Goal: Information Seeking & Learning: Learn about a topic

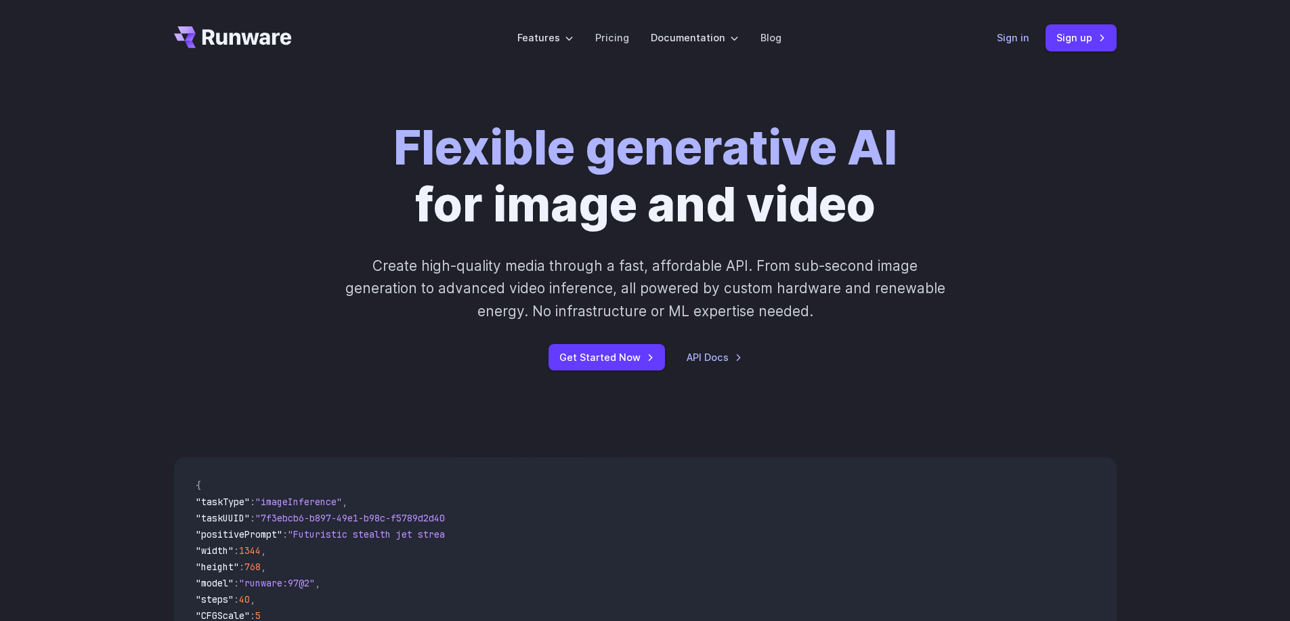
click at [1015, 34] on link "Sign in" at bounding box center [1013, 38] width 33 height 16
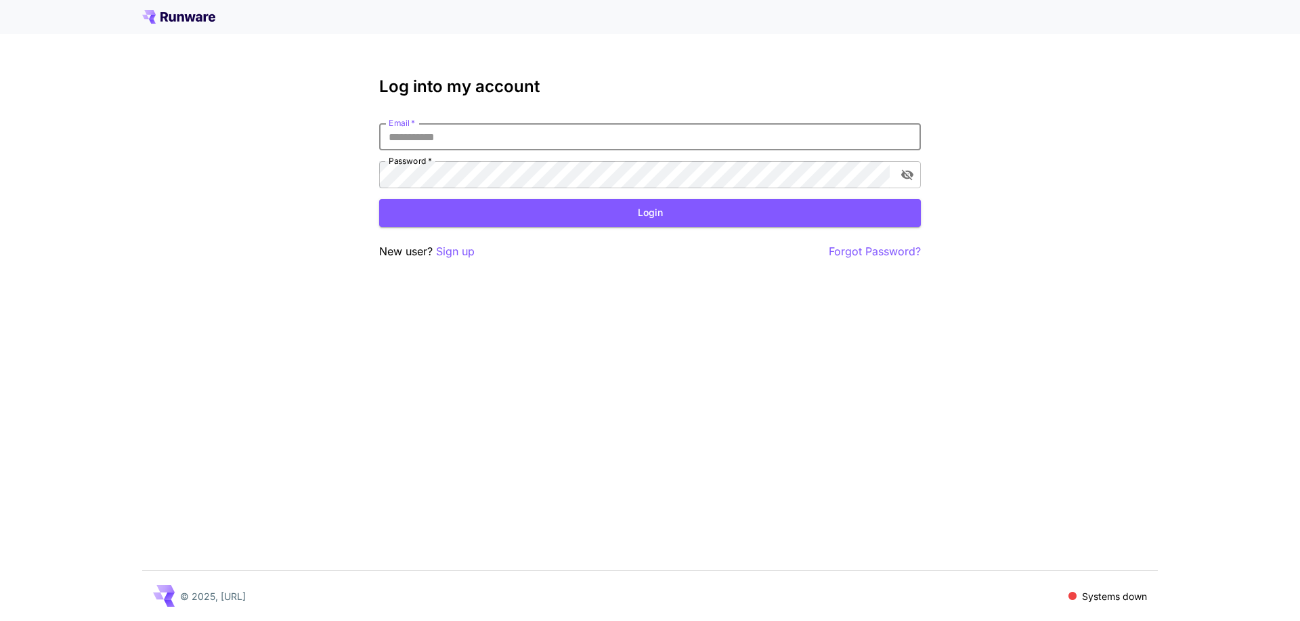
click at [553, 139] on input "Email   *" at bounding box center [650, 136] width 542 height 27
type input "**********"
click button "Login" at bounding box center [650, 213] width 542 height 28
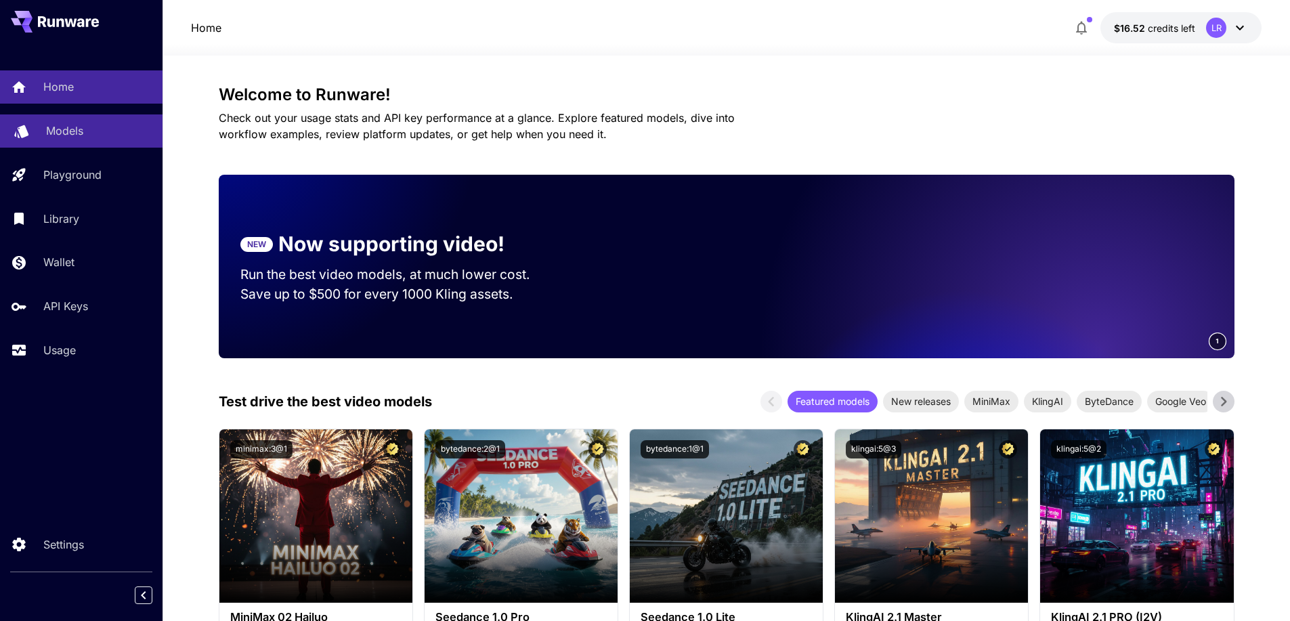
click at [104, 135] on div "Models" at bounding box center [99, 131] width 106 height 16
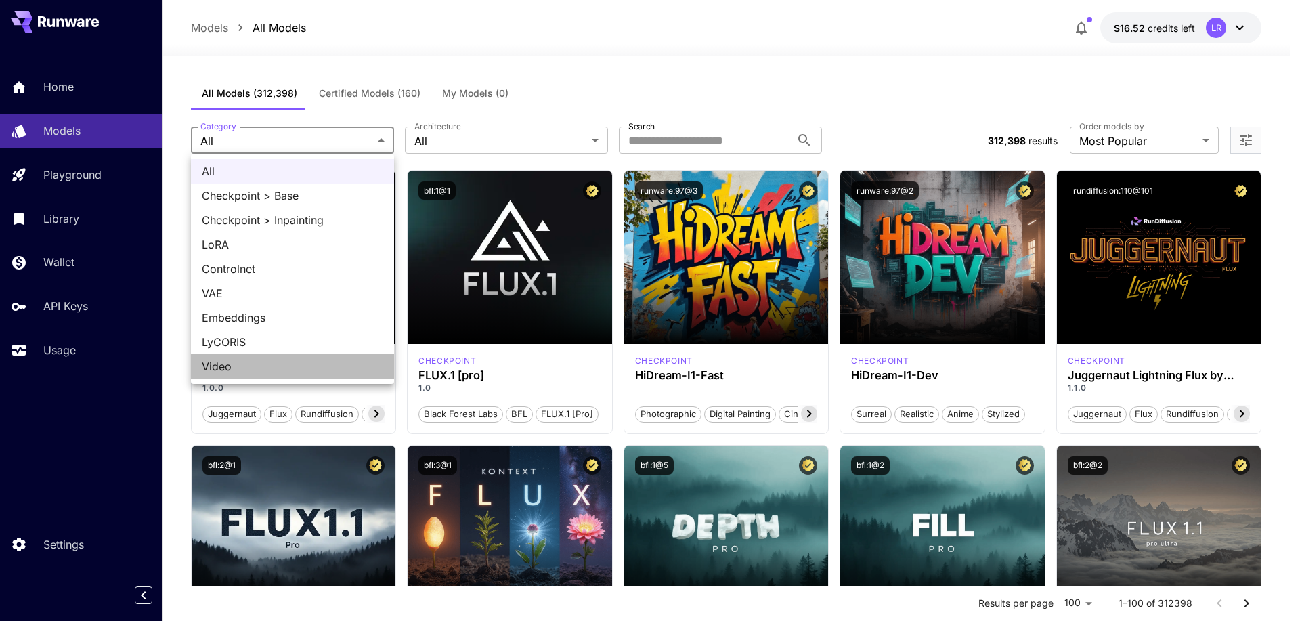
click at [230, 364] on span "Video" at bounding box center [292, 366] width 181 height 16
type input "*****"
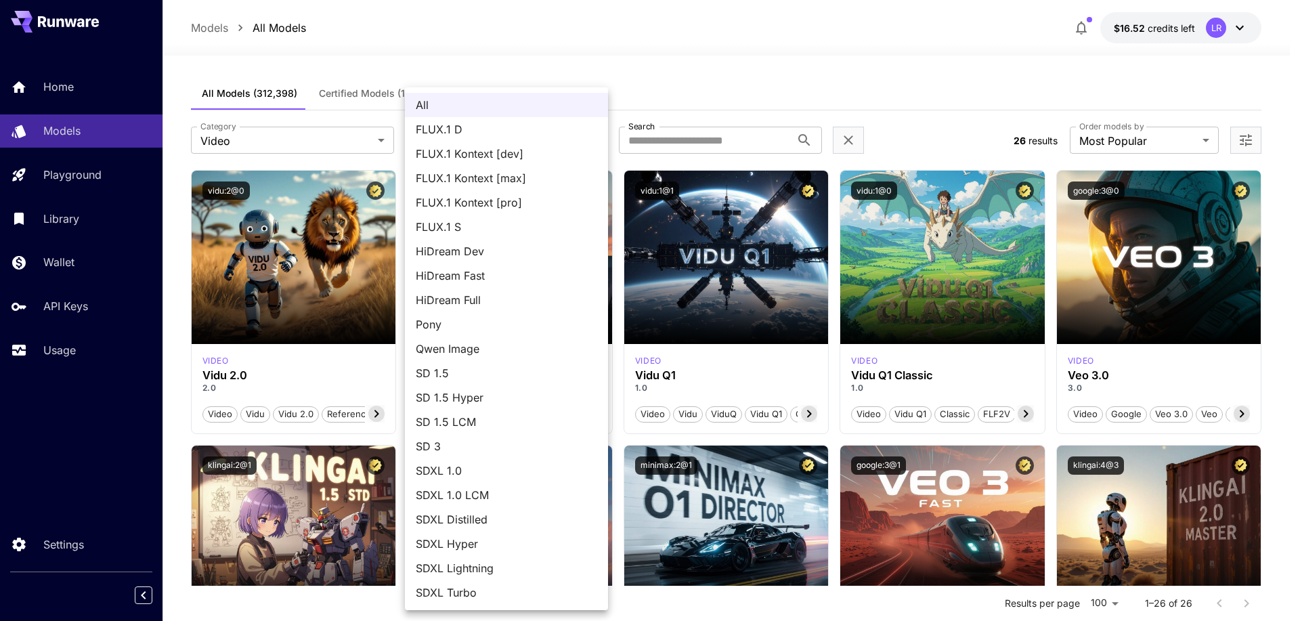
click at [705, 84] on div at bounding box center [650, 310] width 1300 height 621
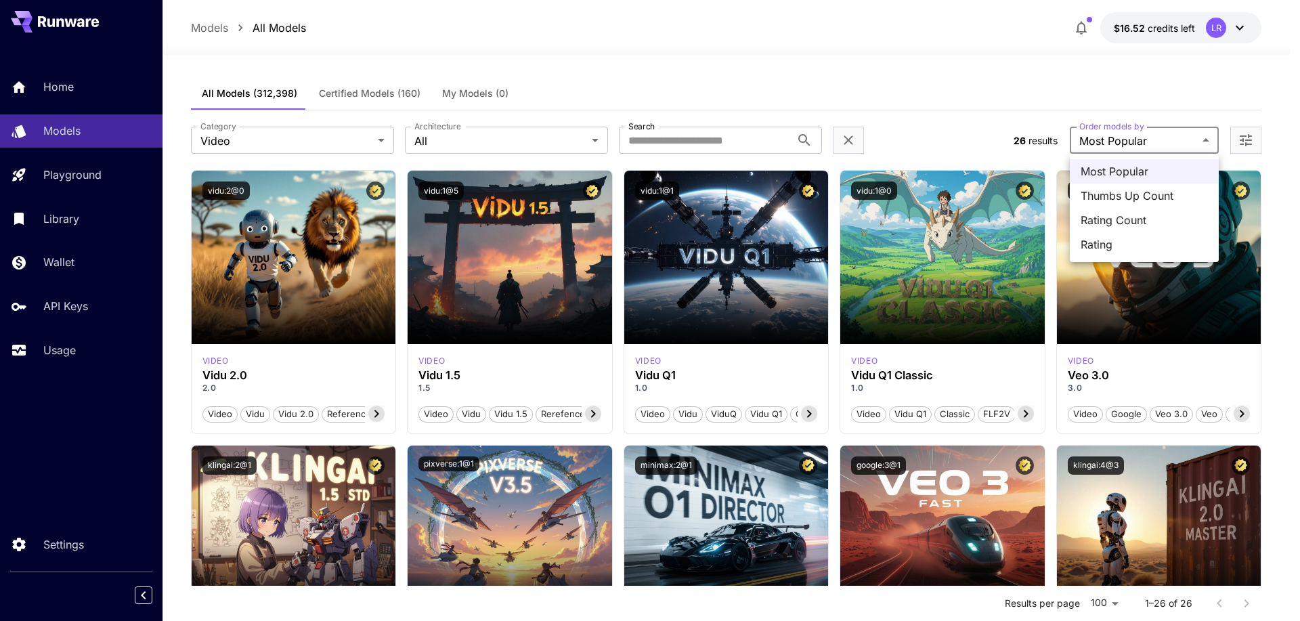
click at [1124, 191] on span "Thumbs Up Count" at bounding box center [1144, 196] width 127 height 16
type input "**********"
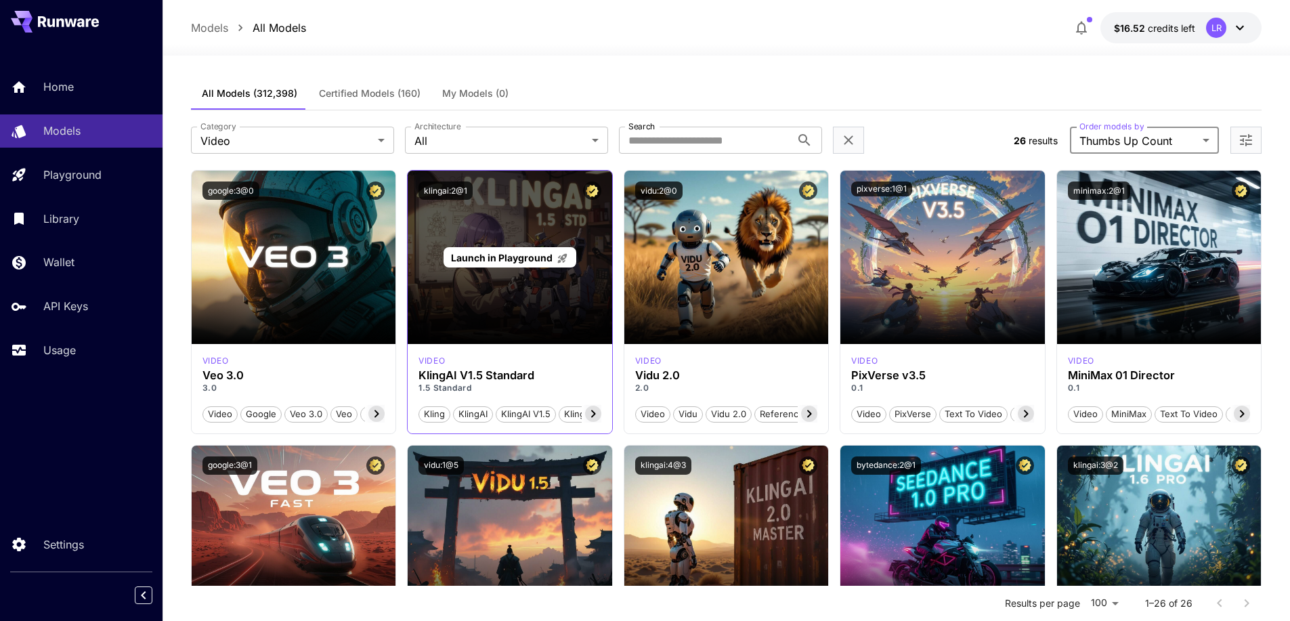
click at [513, 306] on div "Launch in Playground" at bounding box center [510, 257] width 204 height 173
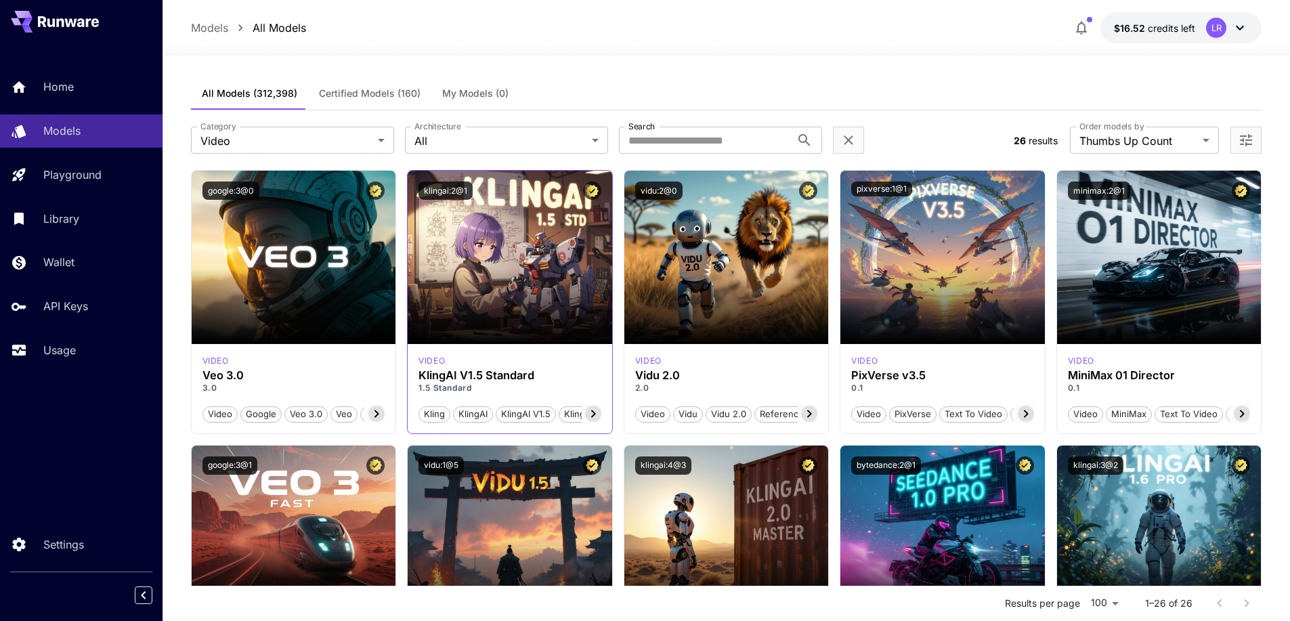
click at [595, 414] on icon at bounding box center [593, 414] width 16 height 16
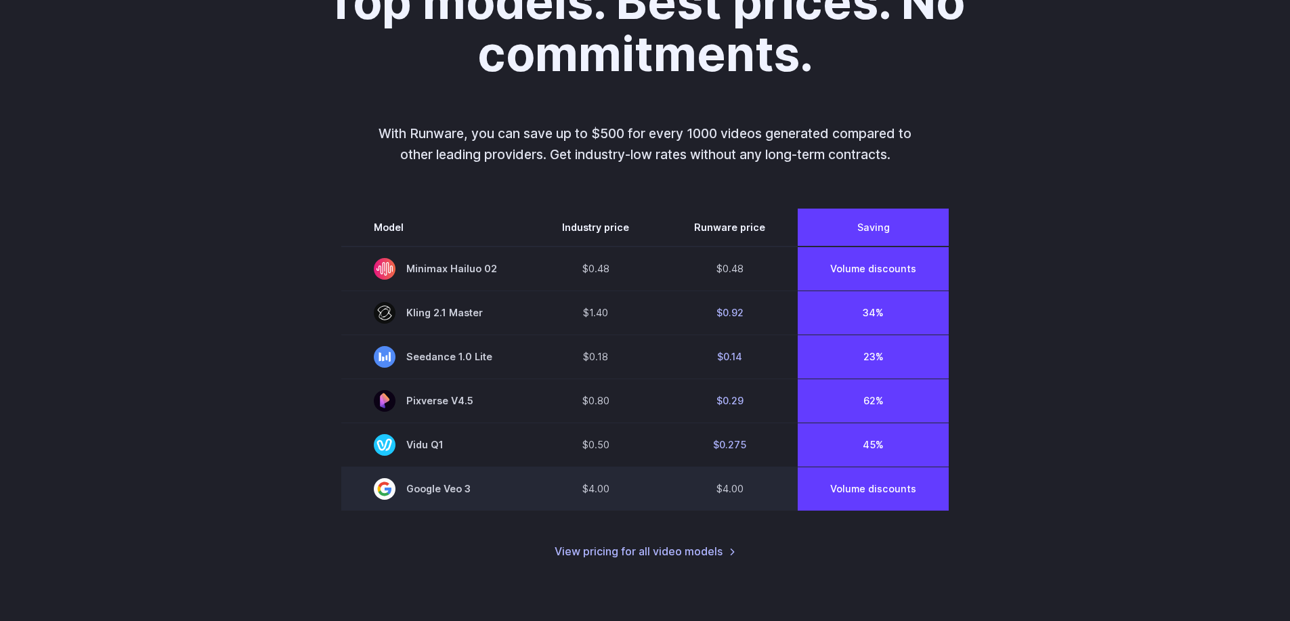
scroll to position [901, 0]
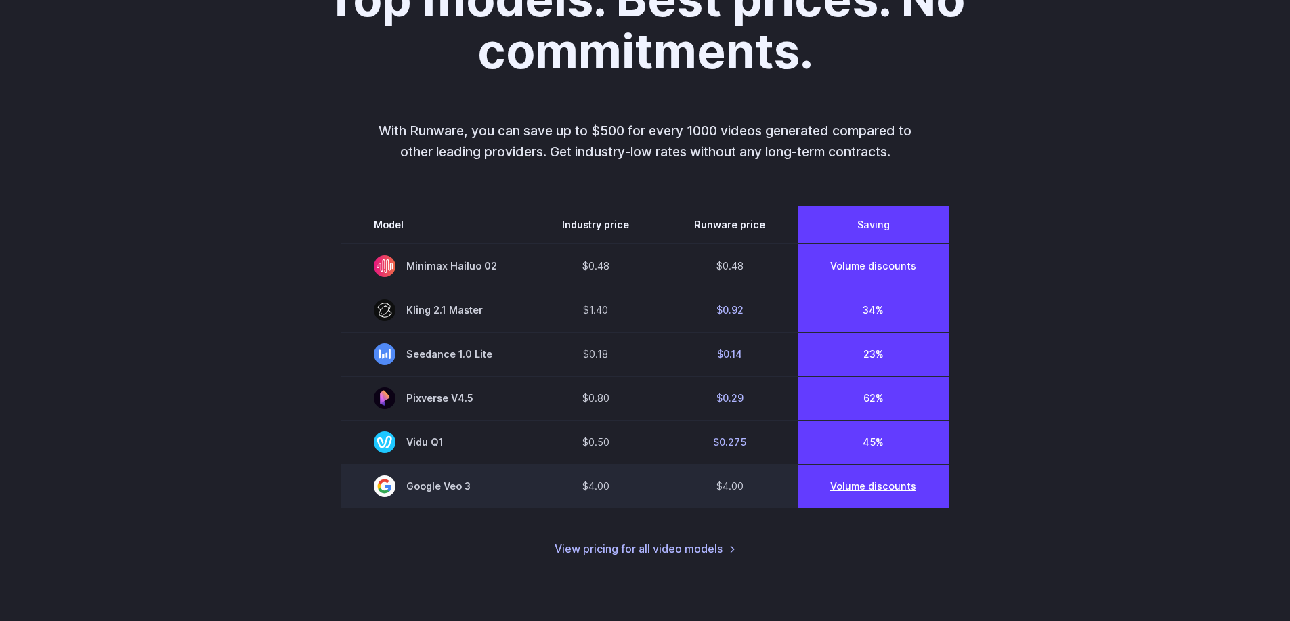
click at [832, 490] on link "Volume discounts" at bounding box center [873, 486] width 86 height 12
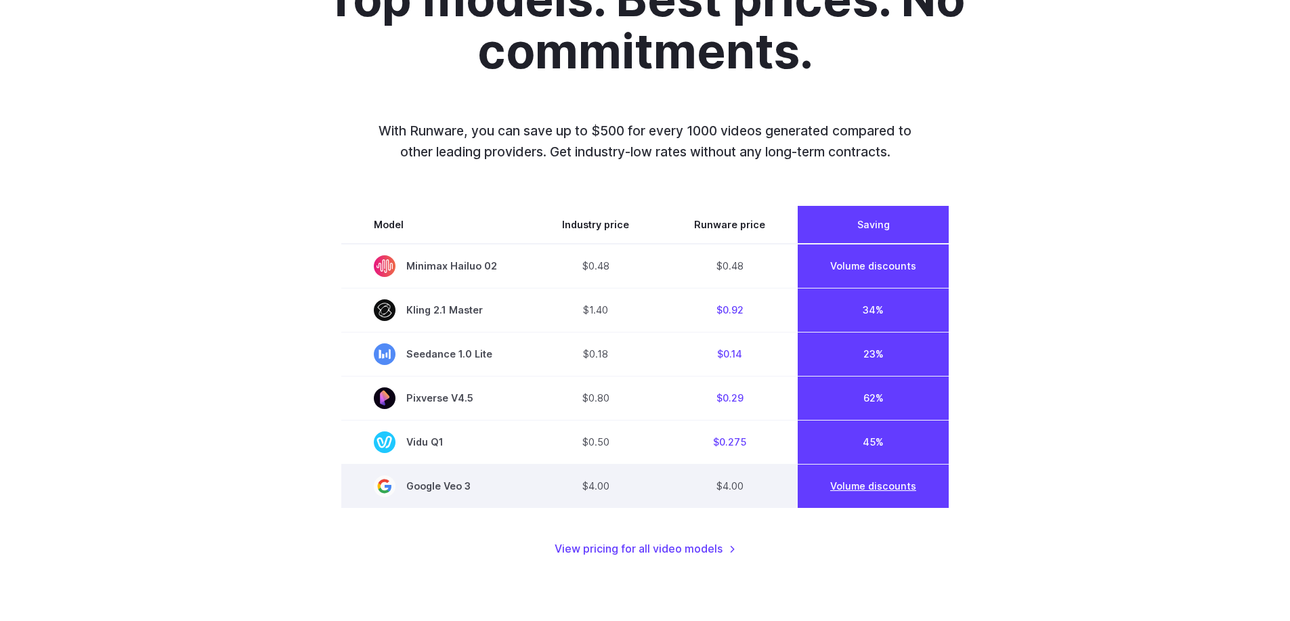
click at [844, 492] on link "Volume discounts" at bounding box center [873, 486] width 86 height 12
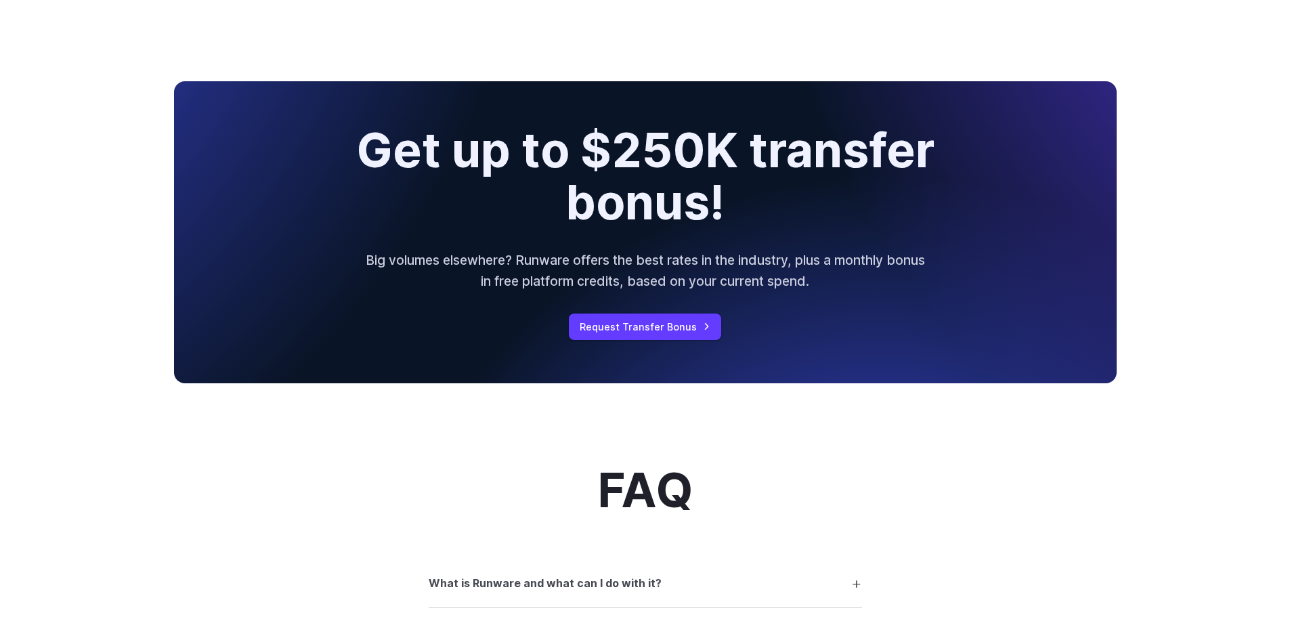
scroll to position [1438, 0]
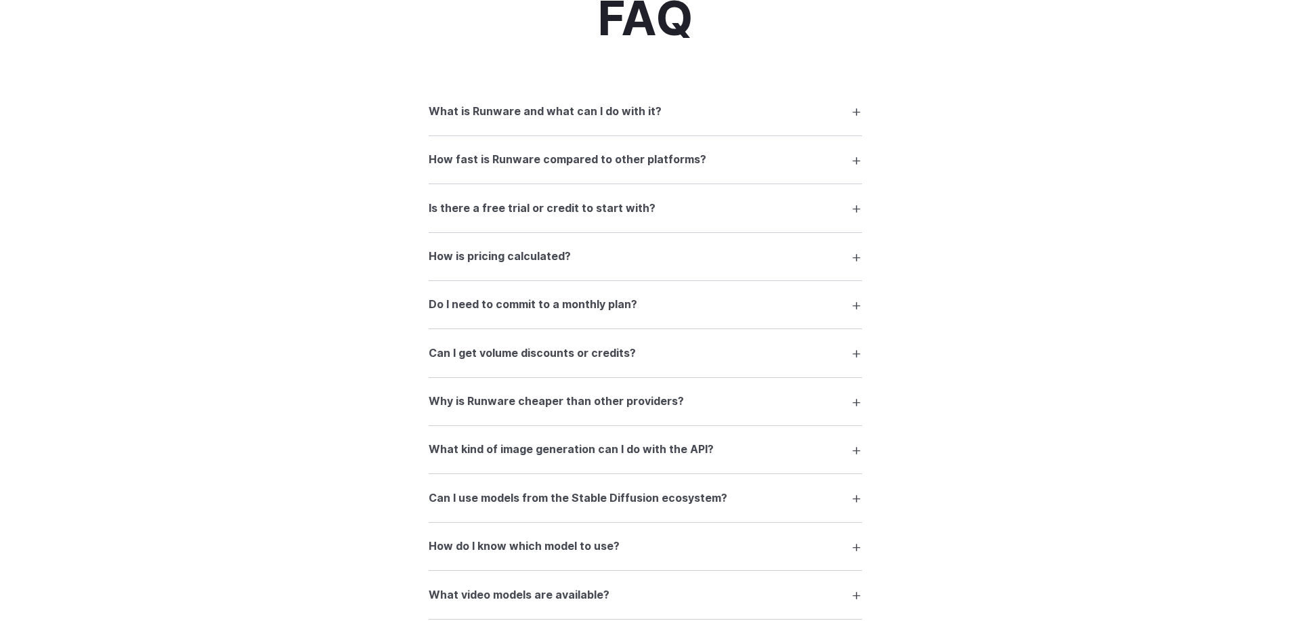
scroll to position [2121, 0]
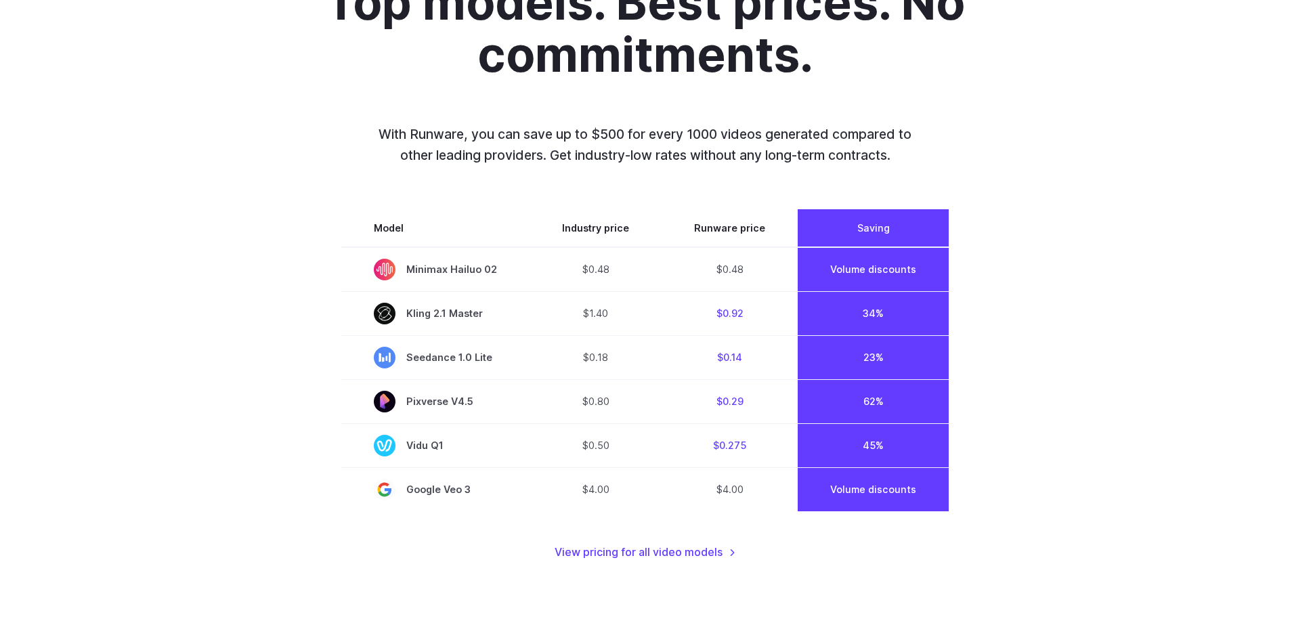
scroll to position [901, 0]
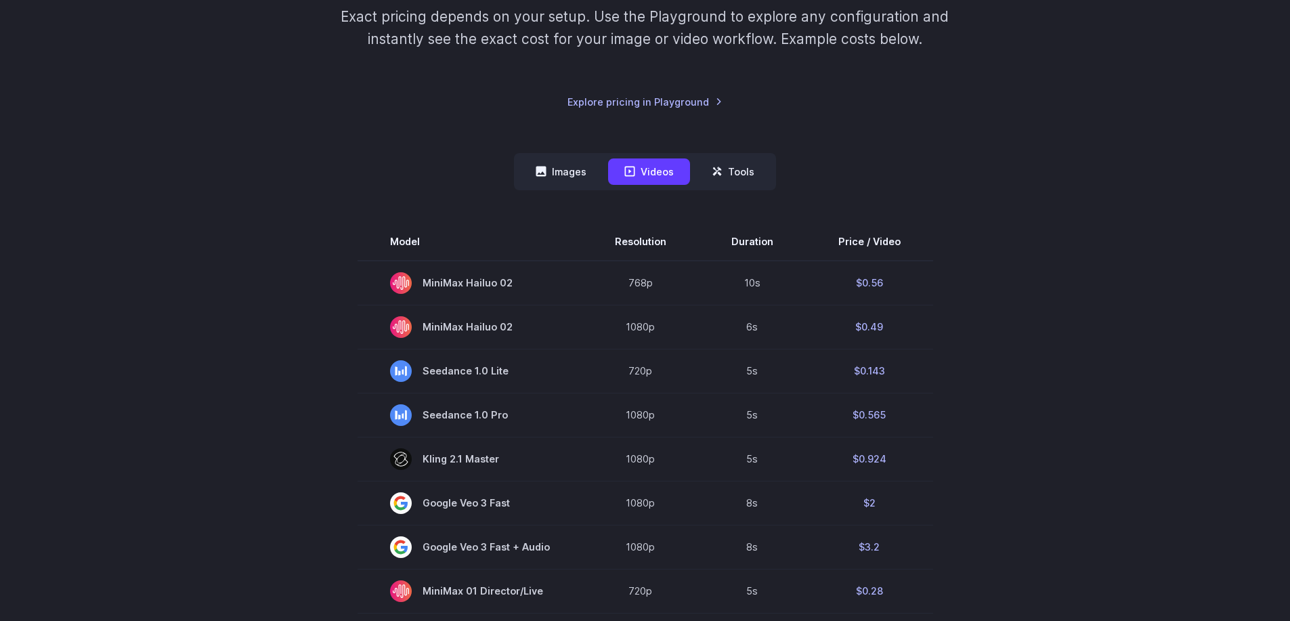
scroll to position [9, 0]
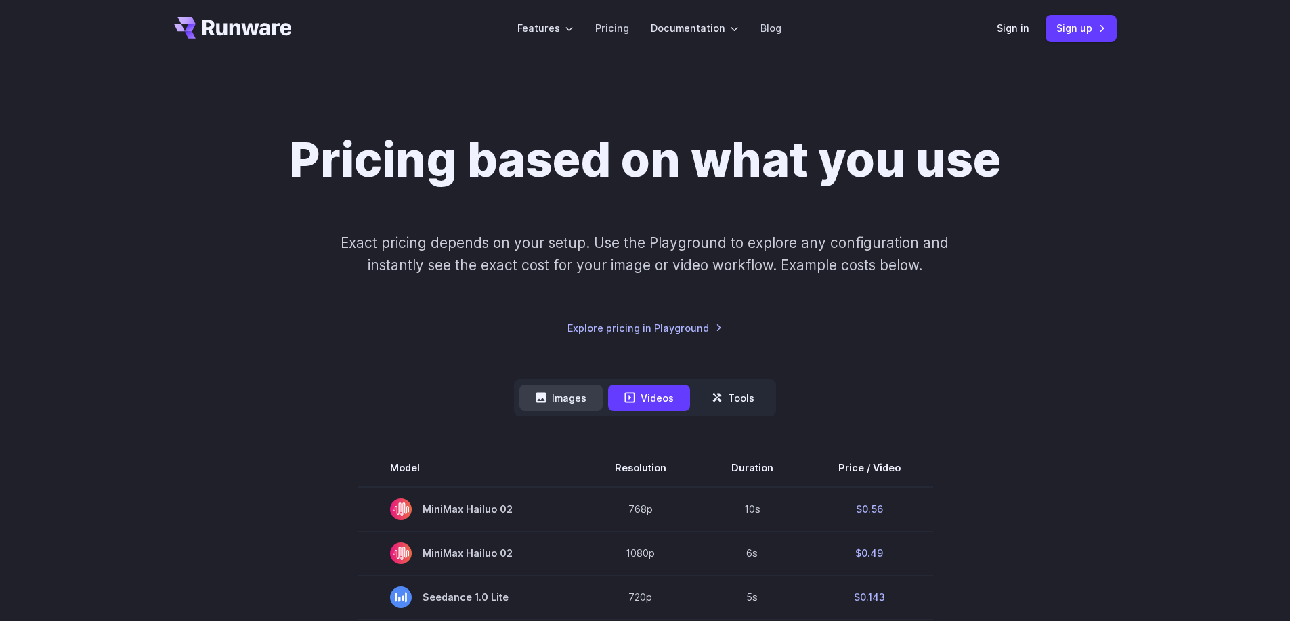
click at [563, 398] on button "Images" at bounding box center [560, 398] width 83 height 26
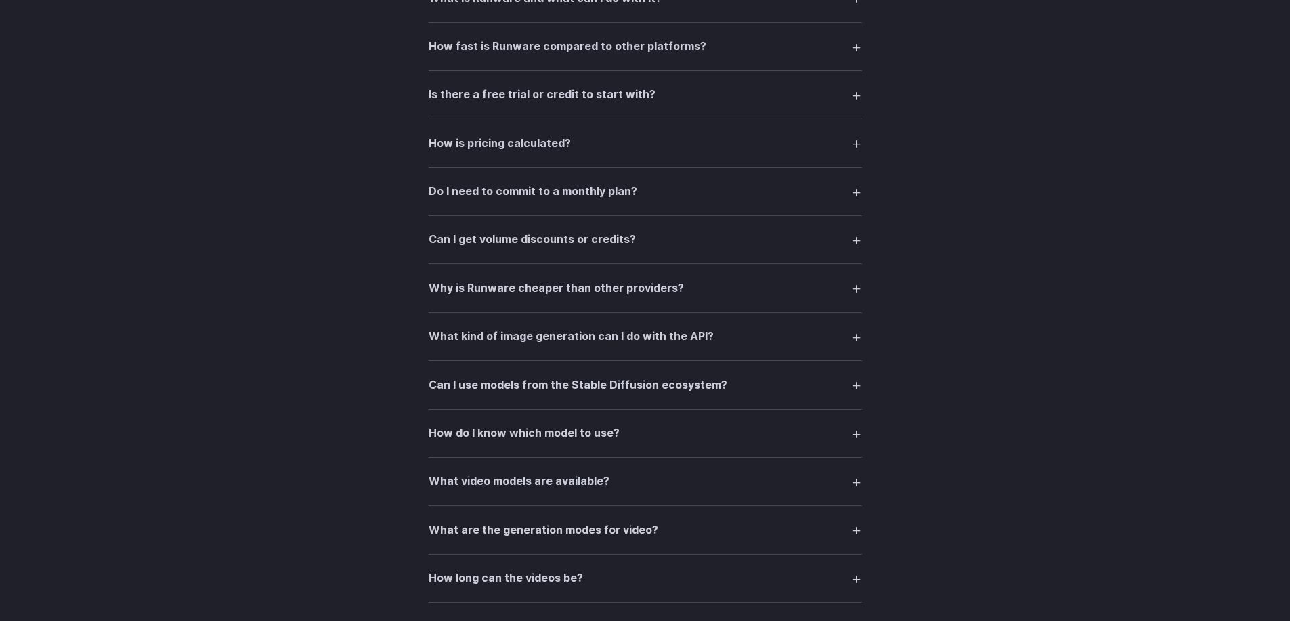
scroll to position [1735, 0]
